Goal: Transaction & Acquisition: Book appointment/travel/reservation

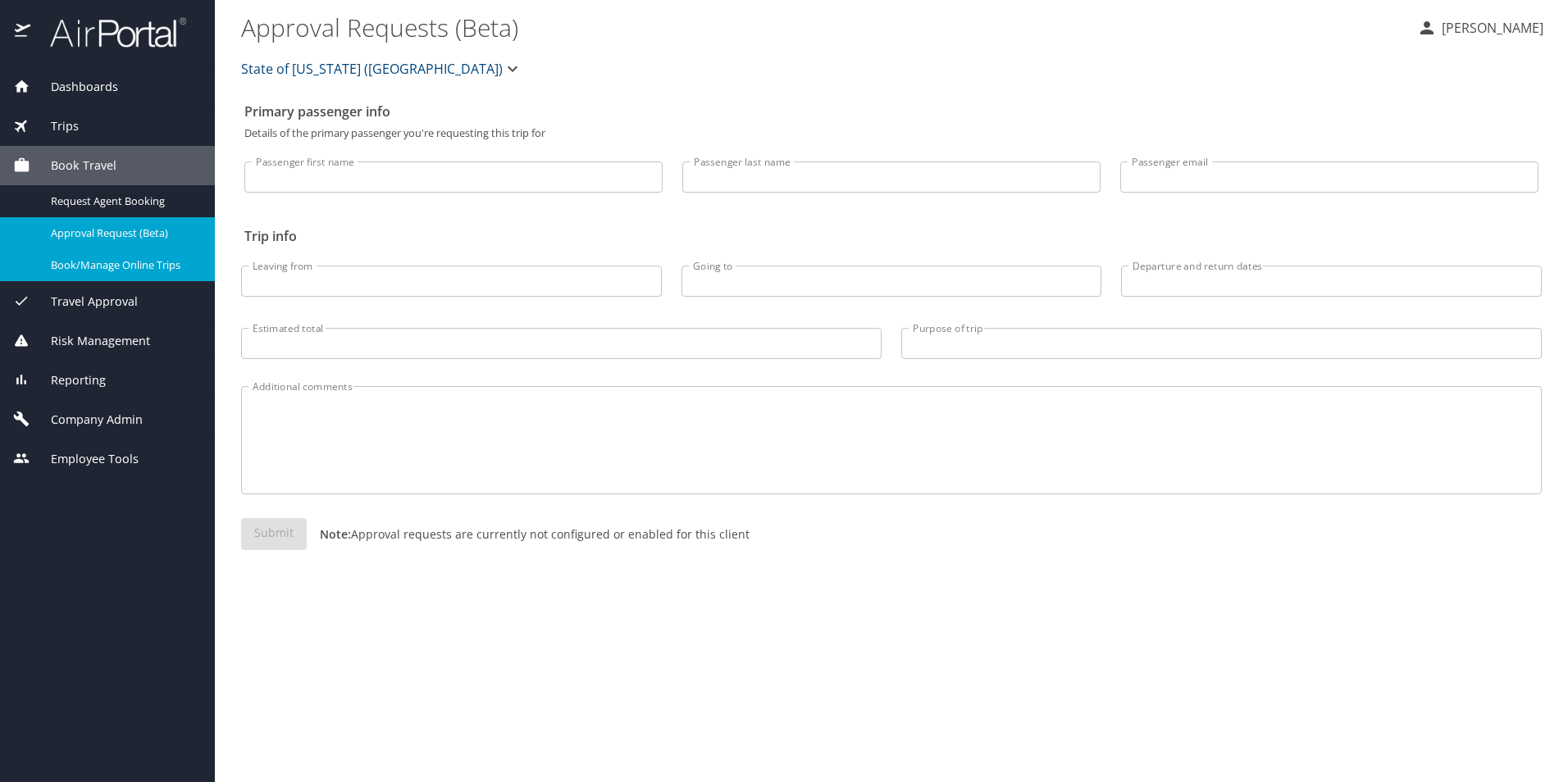
click at [100, 260] on span "Book/Manage Online Trips" at bounding box center [123, 265] width 144 height 15
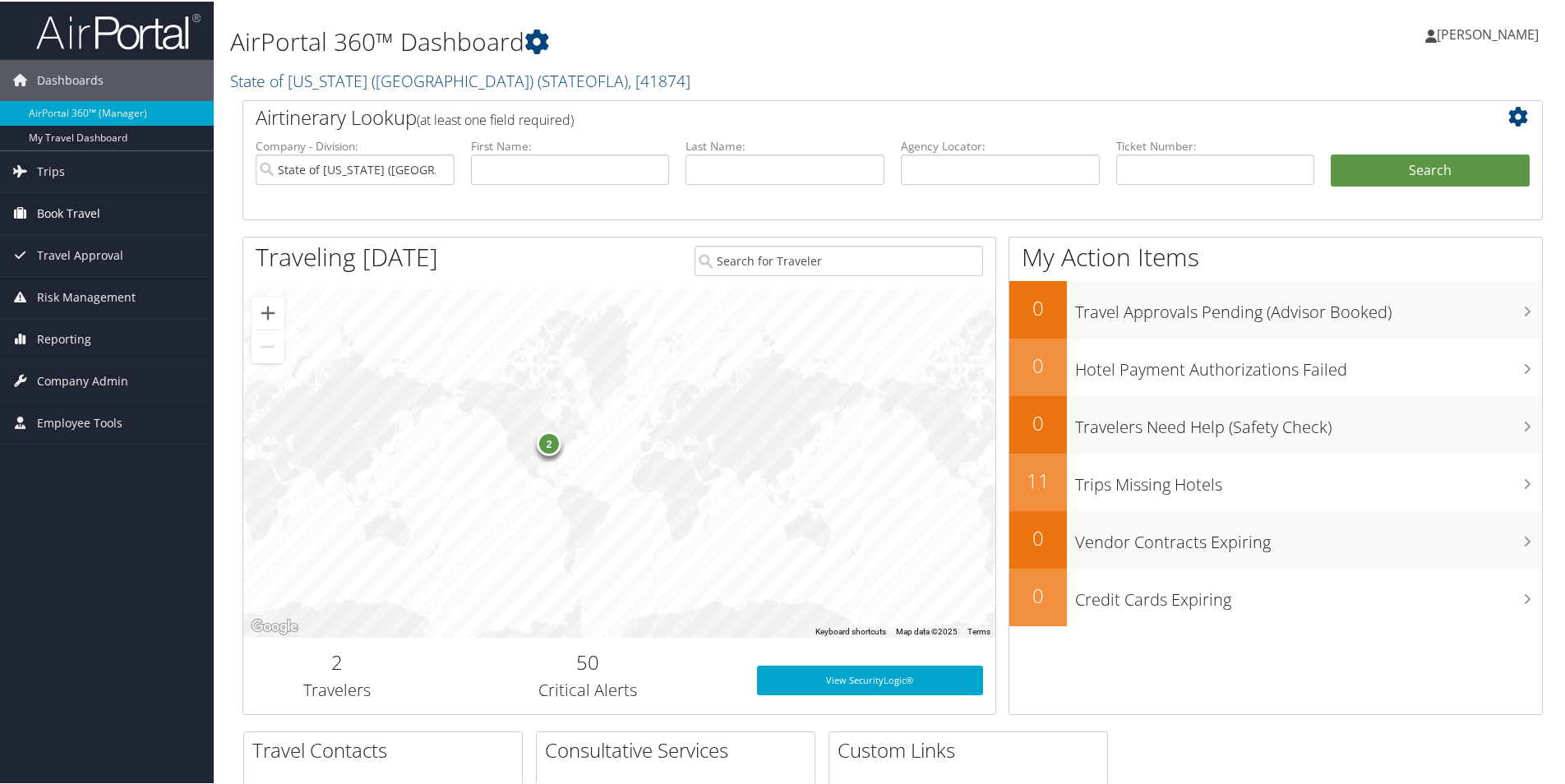
click at [95, 207] on span "Book Travel" at bounding box center [68, 212] width 63 height 41
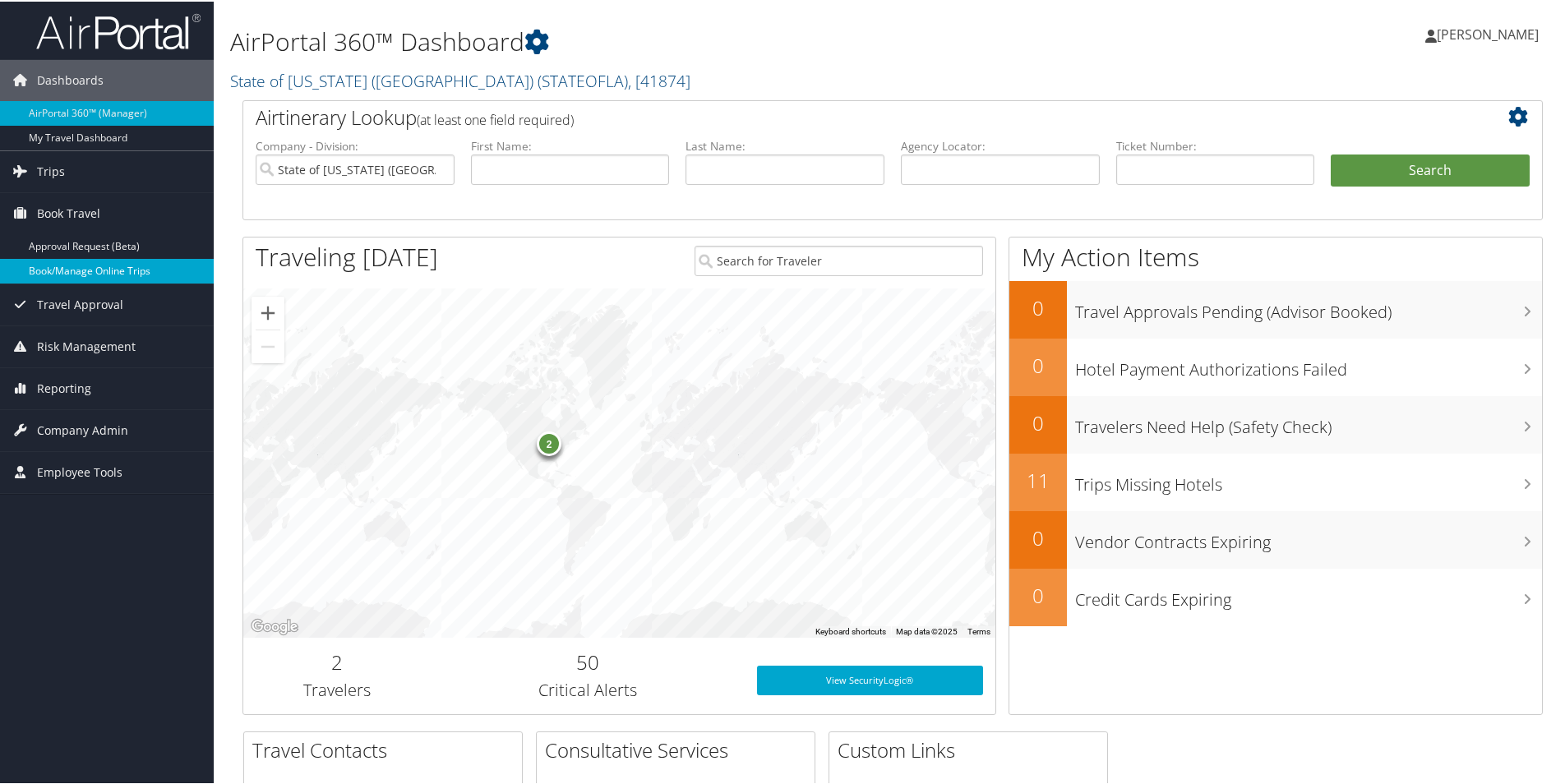
click at [136, 269] on link "Book/Manage Online Trips" at bounding box center [106, 269] width 213 height 25
